Goal: Task Accomplishment & Management: Use online tool/utility

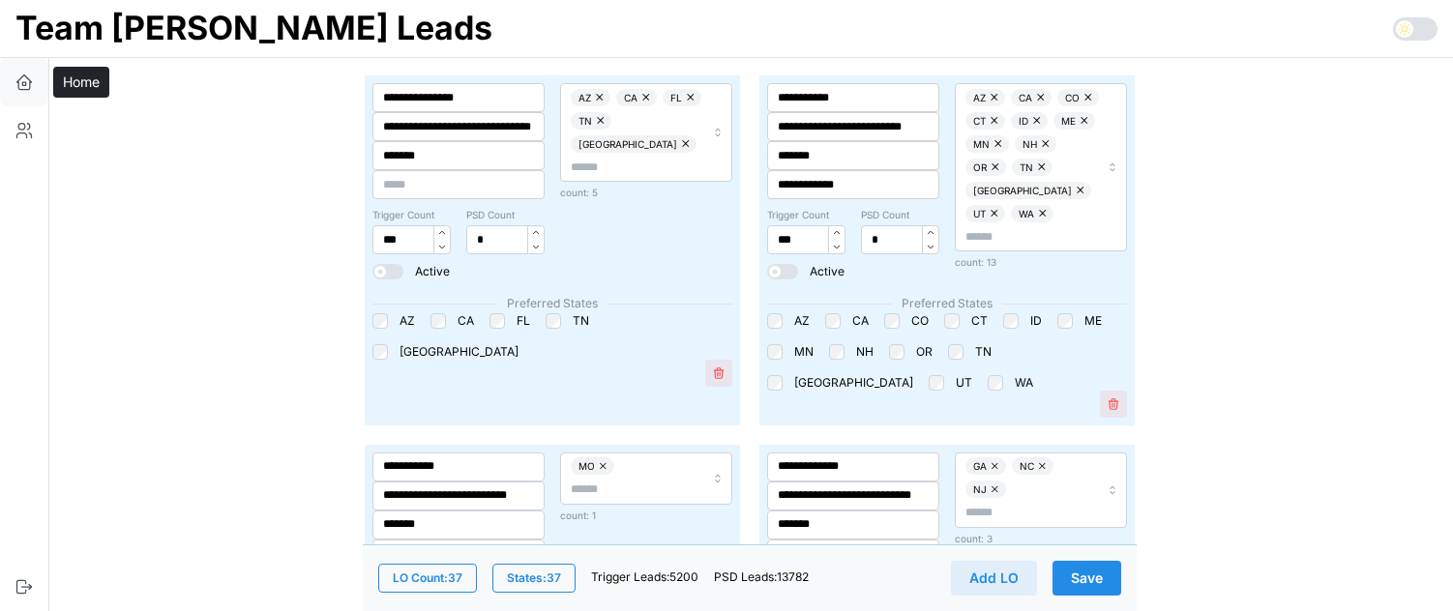
click at [31, 83] on icon "button" at bounding box center [24, 82] width 19 height 19
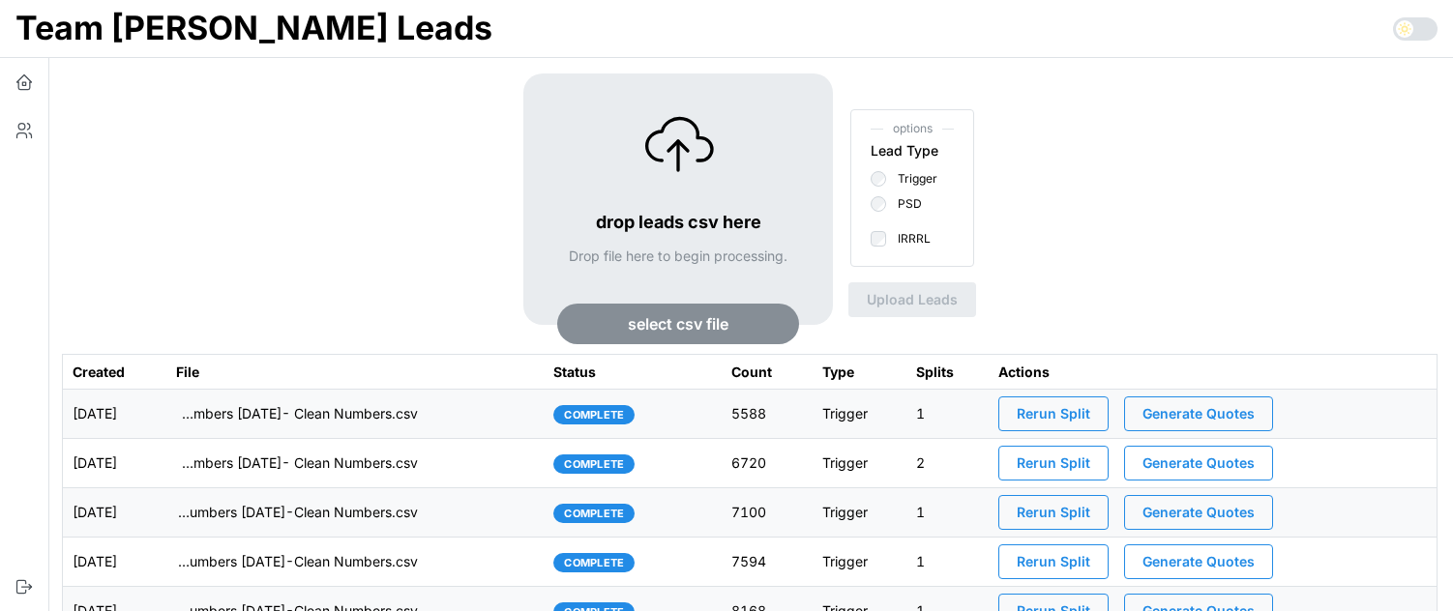
click at [1217, 416] on span "Generate Quotes" at bounding box center [1198, 414] width 112 height 33
click at [1211, 459] on span "Generate Quotes" at bounding box center [1198, 463] width 112 height 33
